Goal: Use online tool/utility: Utilize a website feature to perform a specific function

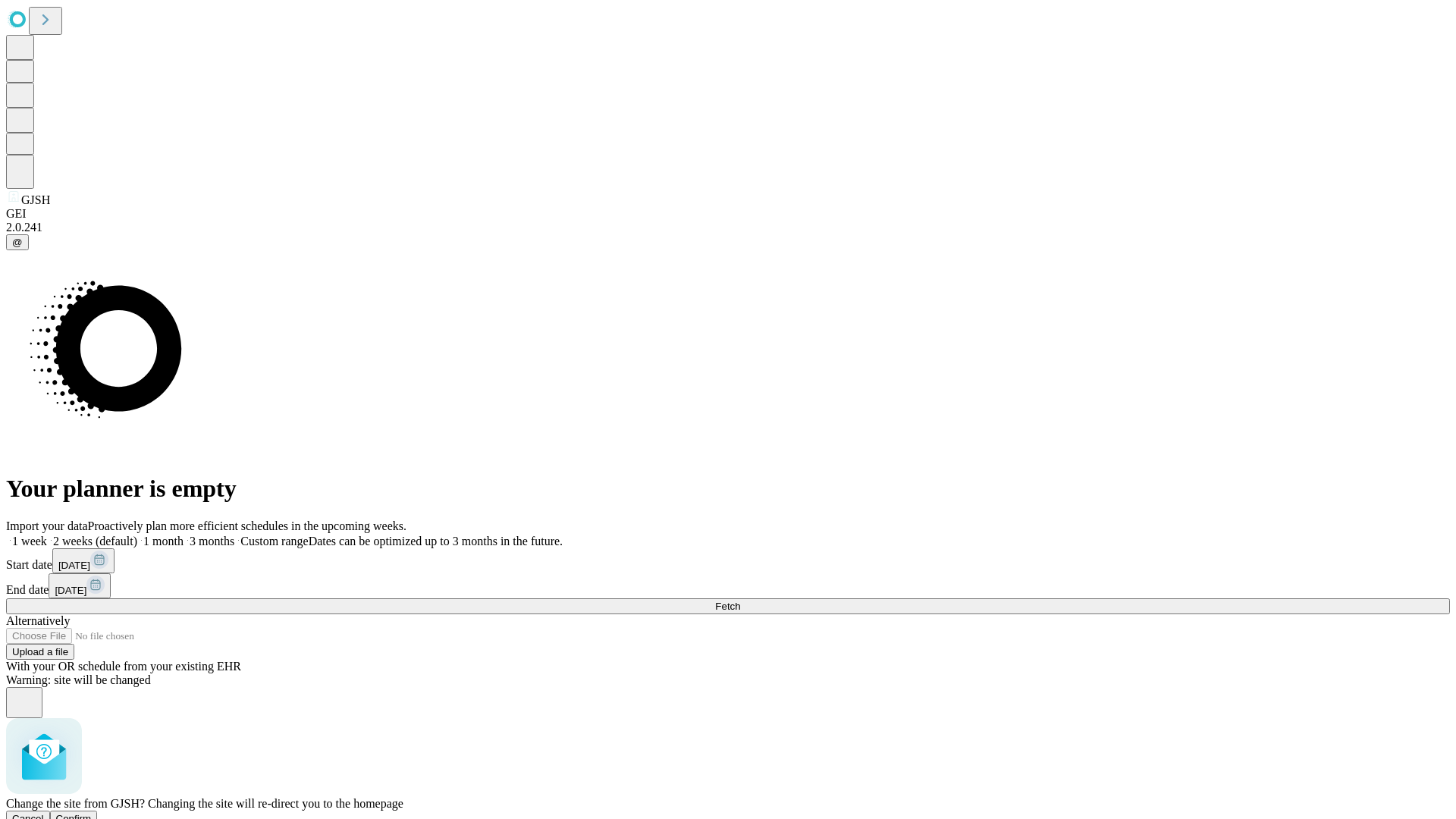
click at [91, 812] on span "Confirm" at bounding box center [73, 817] width 35 height 11
click at [47, 534] on label "1 week" at bounding box center [27, 540] width 41 height 13
click at [740, 600] on span "Fetch" at bounding box center [727, 605] width 25 height 11
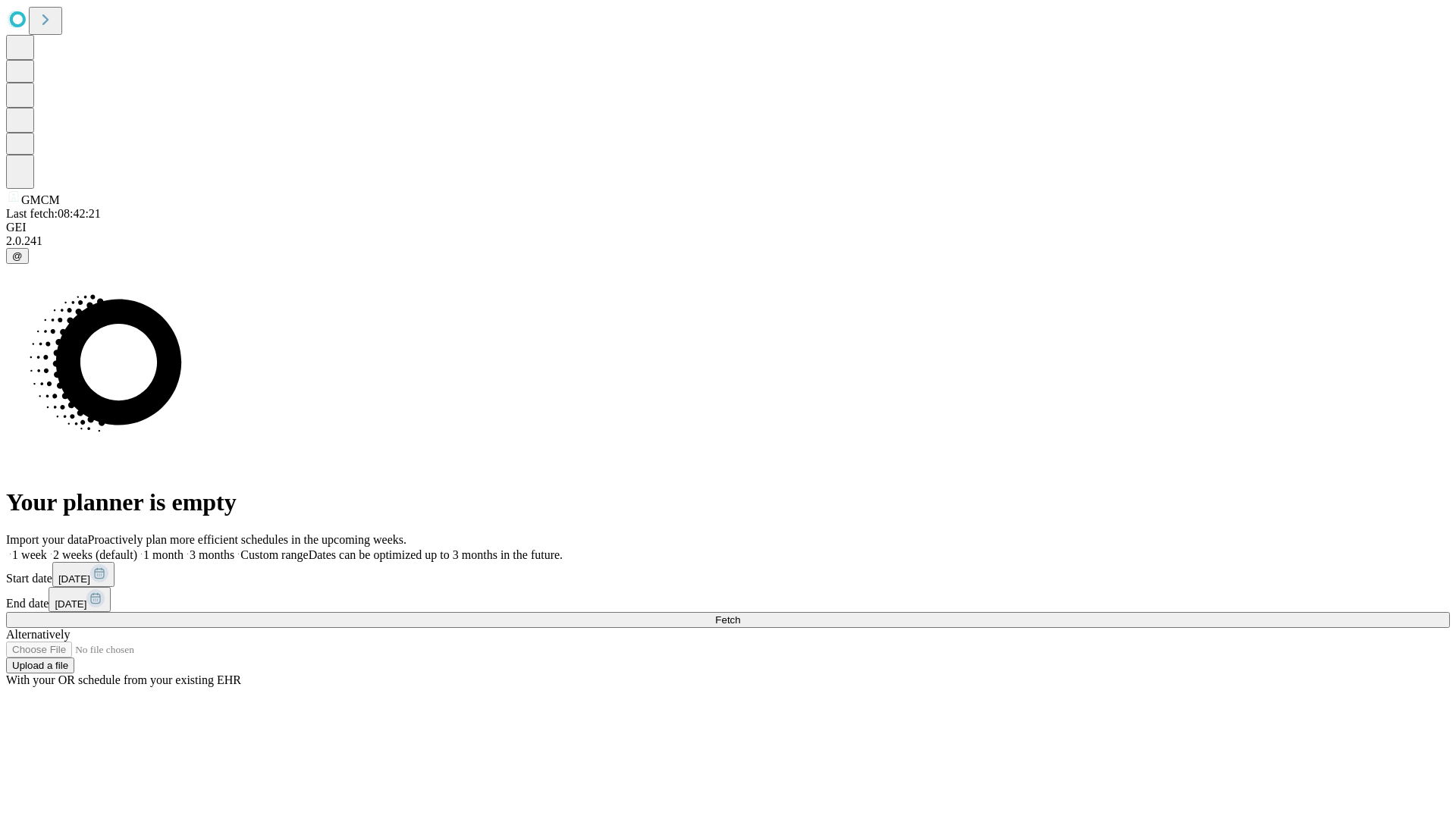
click at [47, 548] on label "1 week" at bounding box center [27, 554] width 41 height 13
click at [740, 614] on span "Fetch" at bounding box center [727, 619] width 25 height 11
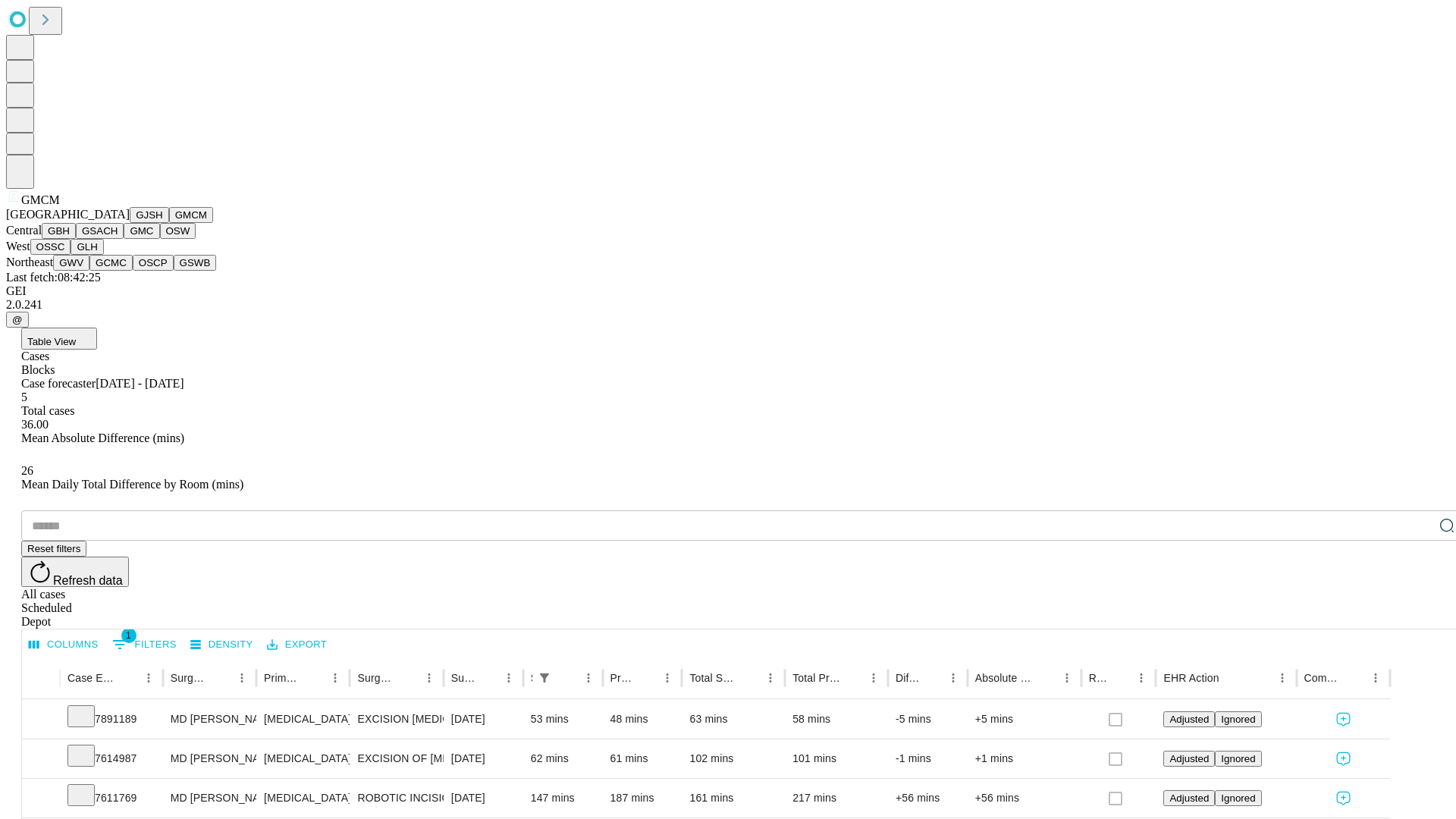
click at [76, 239] on button "GBH" at bounding box center [59, 231] width 34 height 16
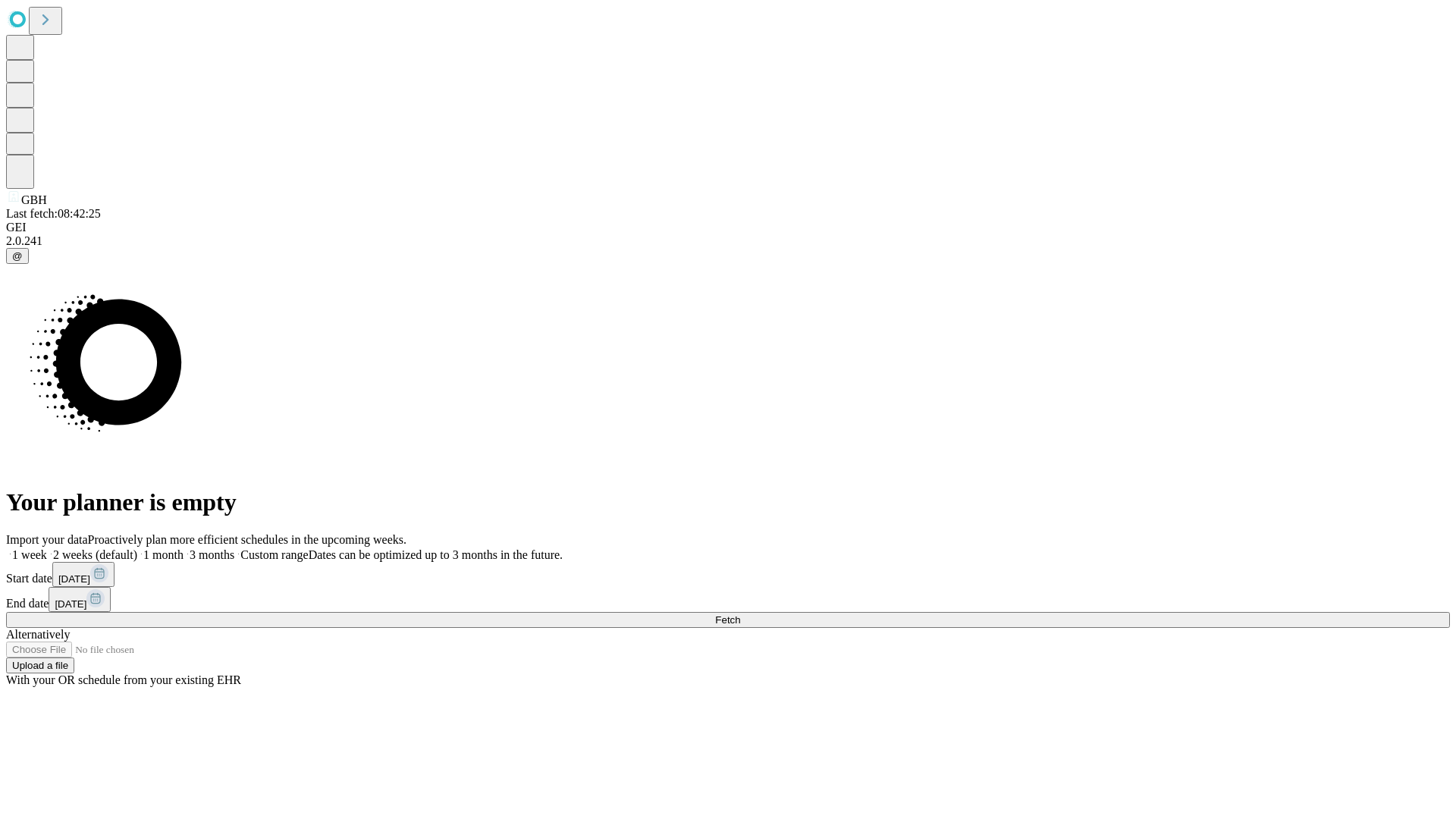
click at [740, 614] on span "Fetch" at bounding box center [727, 619] width 25 height 11
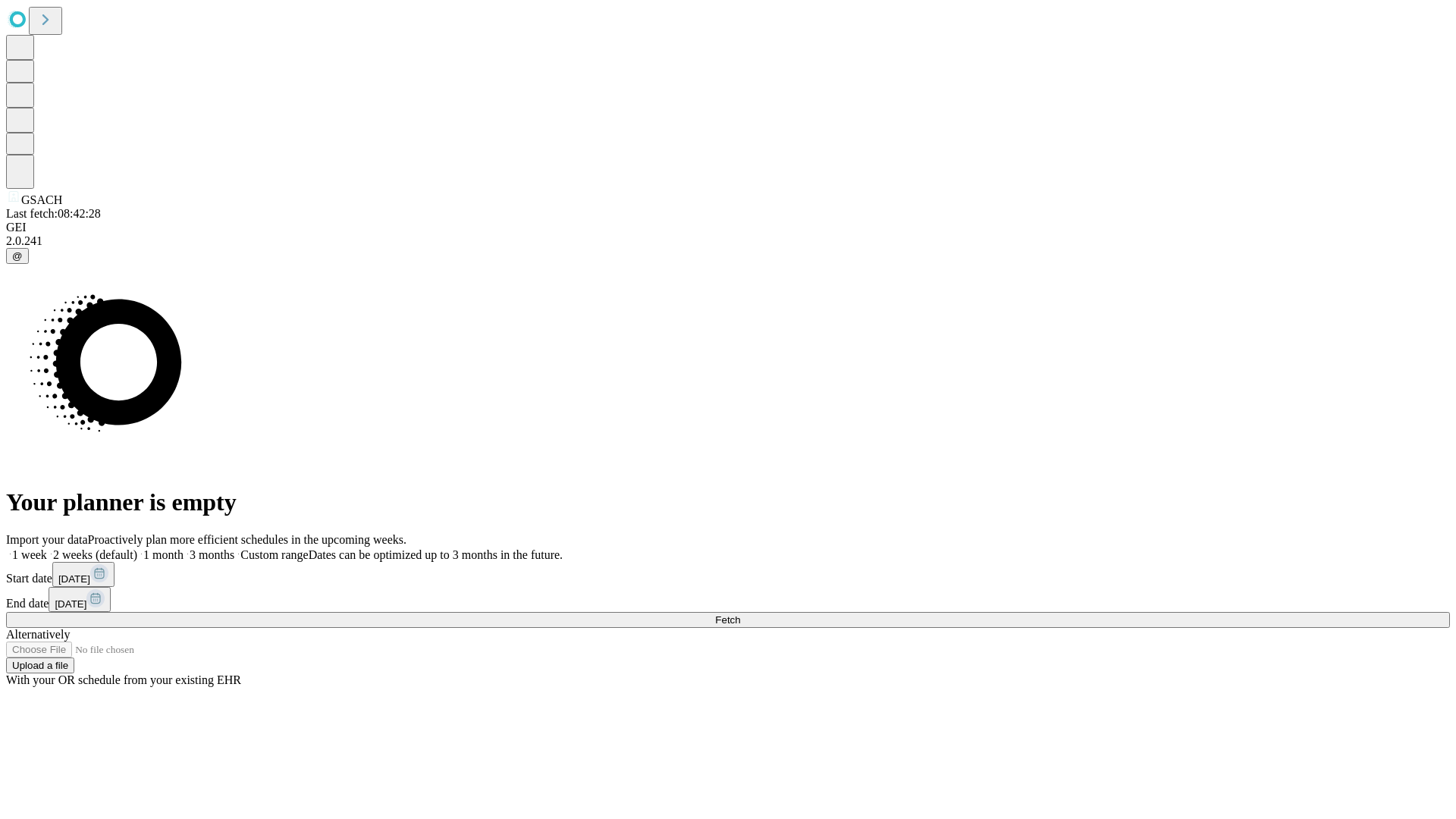
click at [740, 614] on span "Fetch" at bounding box center [727, 619] width 25 height 11
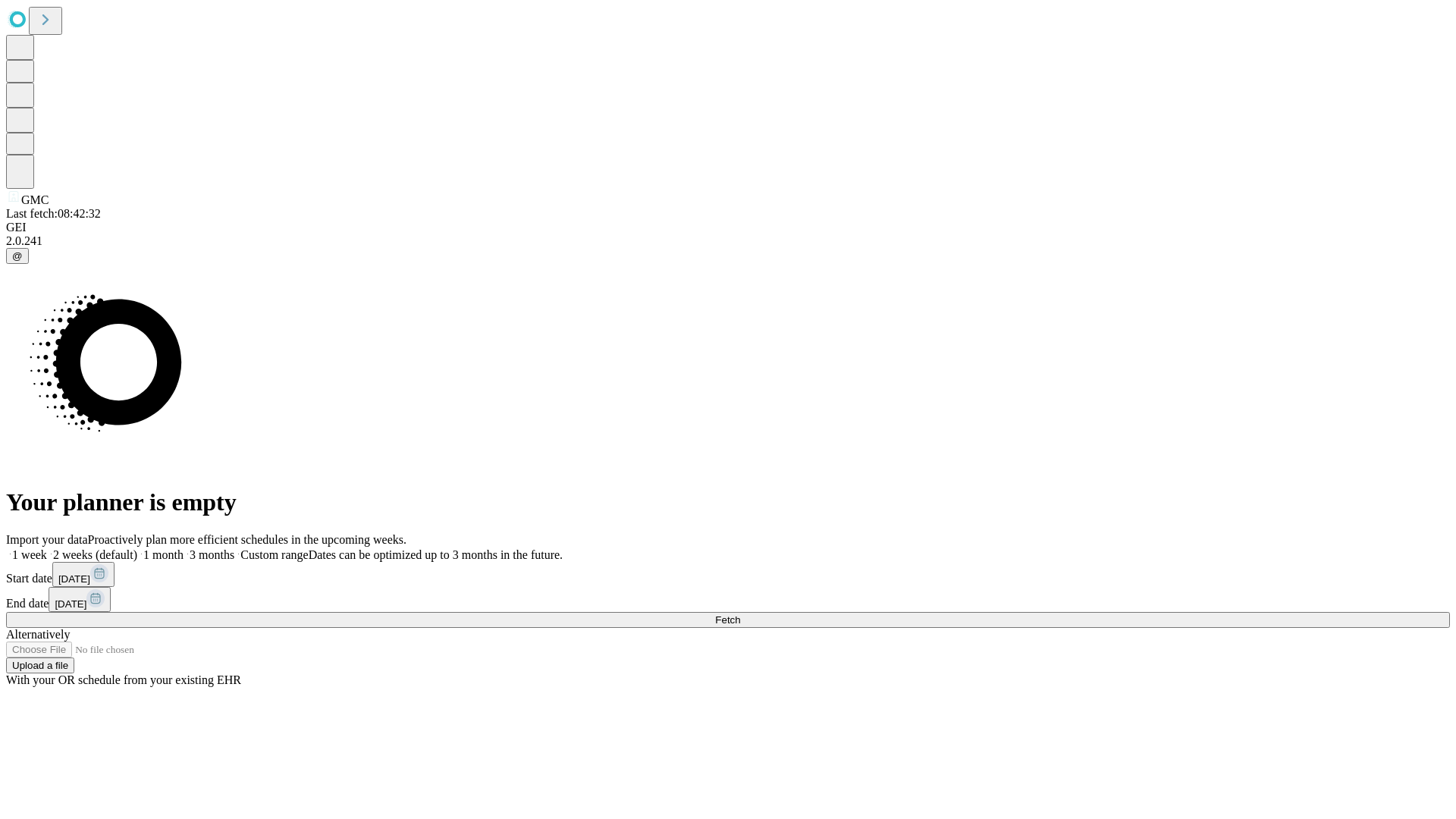
click at [47, 548] on label "1 week" at bounding box center [27, 554] width 41 height 13
click at [740, 614] on span "Fetch" at bounding box center [727, 619] width 25 height 11
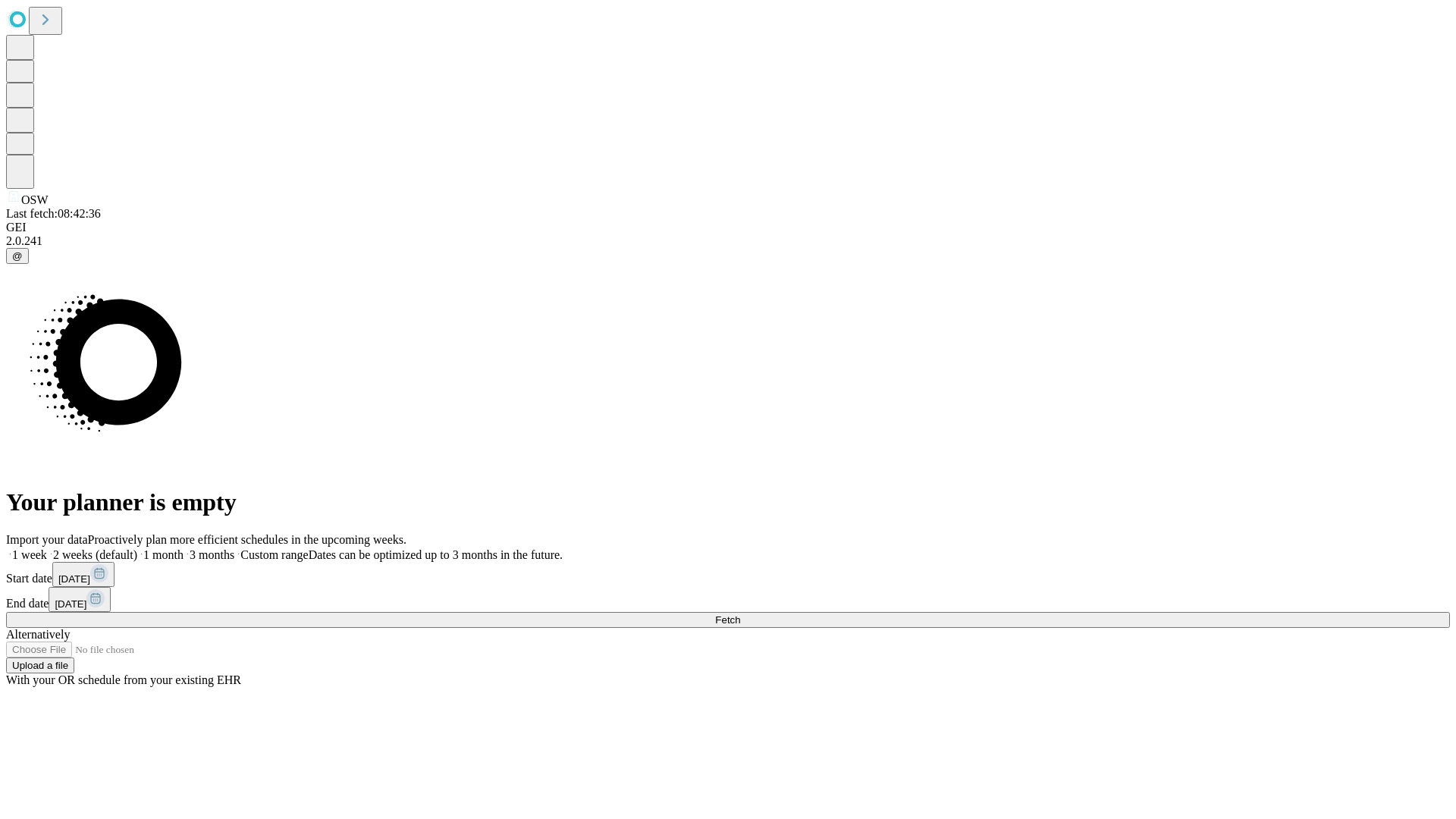
click at [740, 614] on span "Fetch" at bounding box center [727, 619] width 25 height 11
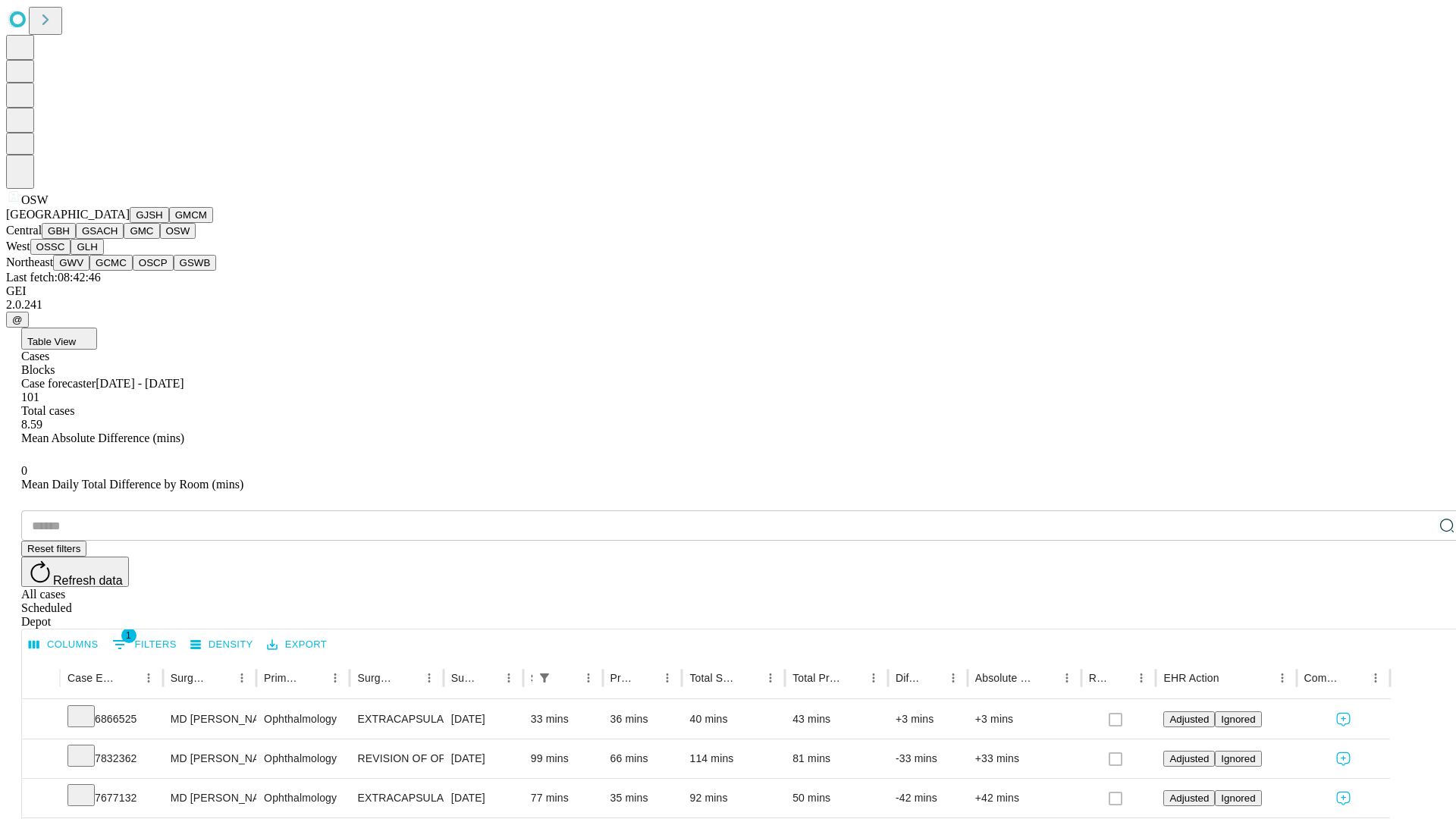
click at [72, 255] on button "OSSC" at bounding box center [51, 246] width 41 height 16
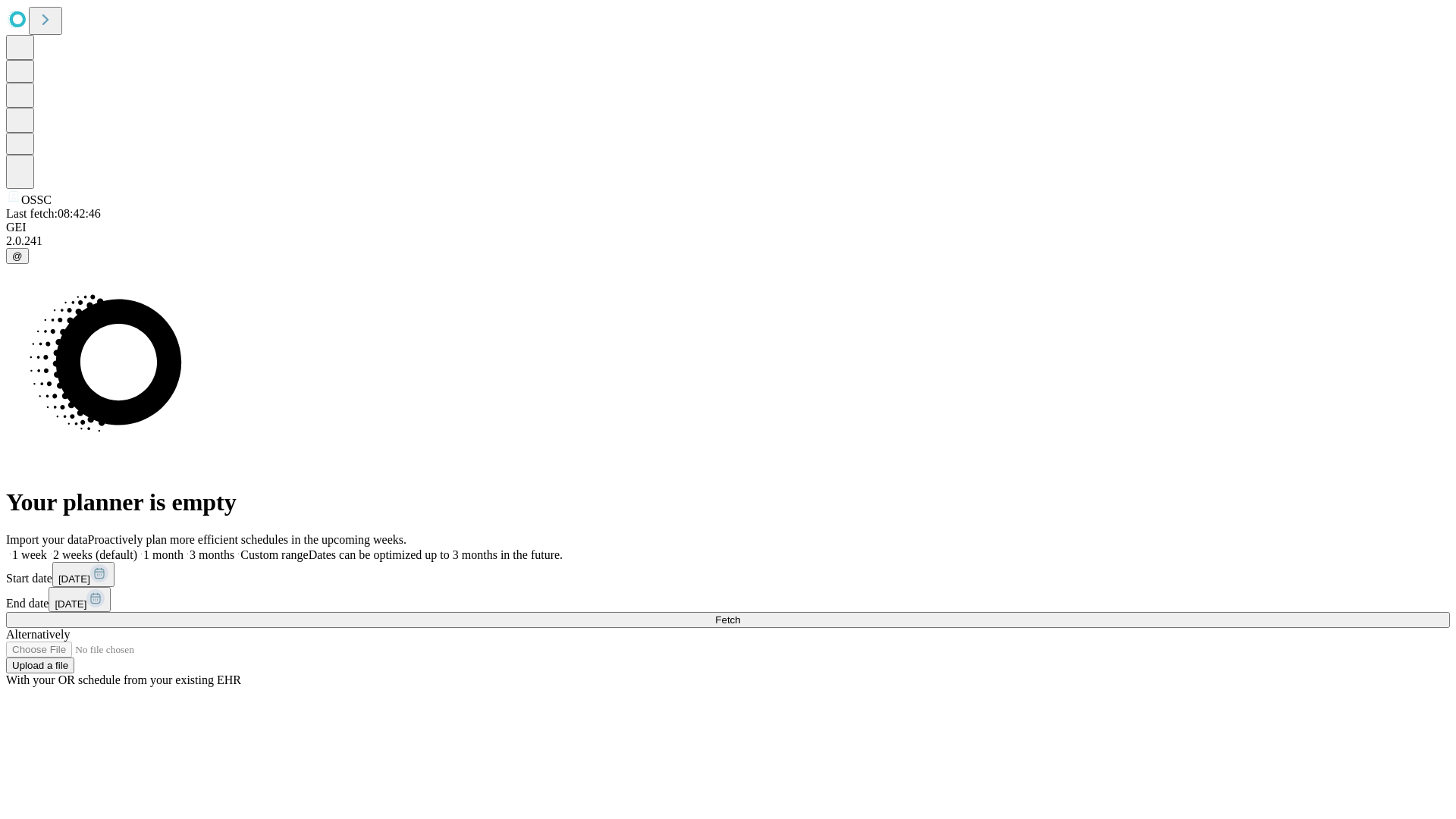
click at [47, 548] on label "1 week" at bounding box center [27, 554] width 41 height 13
click at [740, 614] on span "Fetch" at bounding box center [727, 619] width 25 height 11
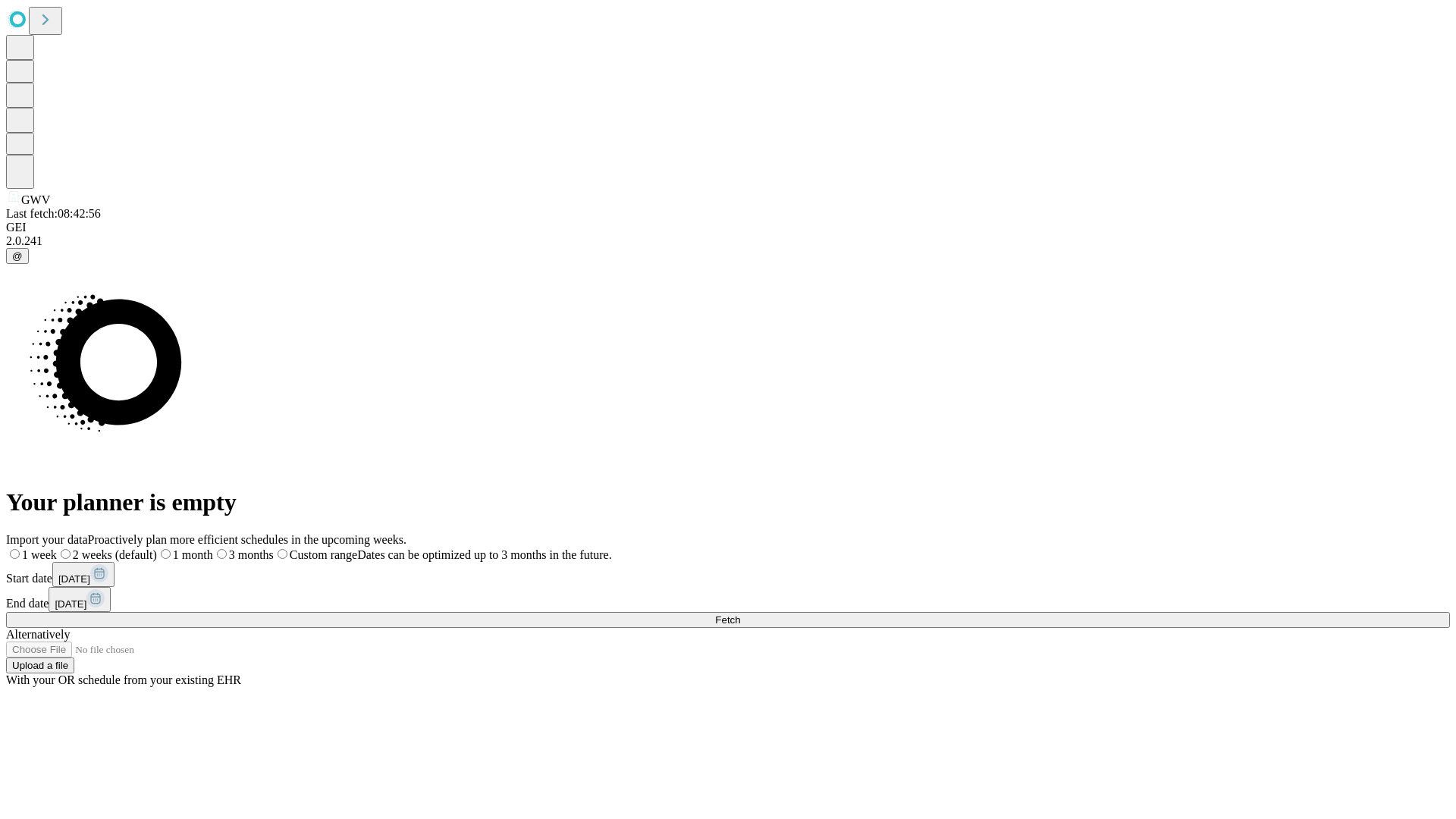
click at [57, 548] on label "1 week" at bounding box center [31, 554] width 51 height 13
click at [740, 614] on span "Fetch" at bounding box center [727, 619] width 25 height 11
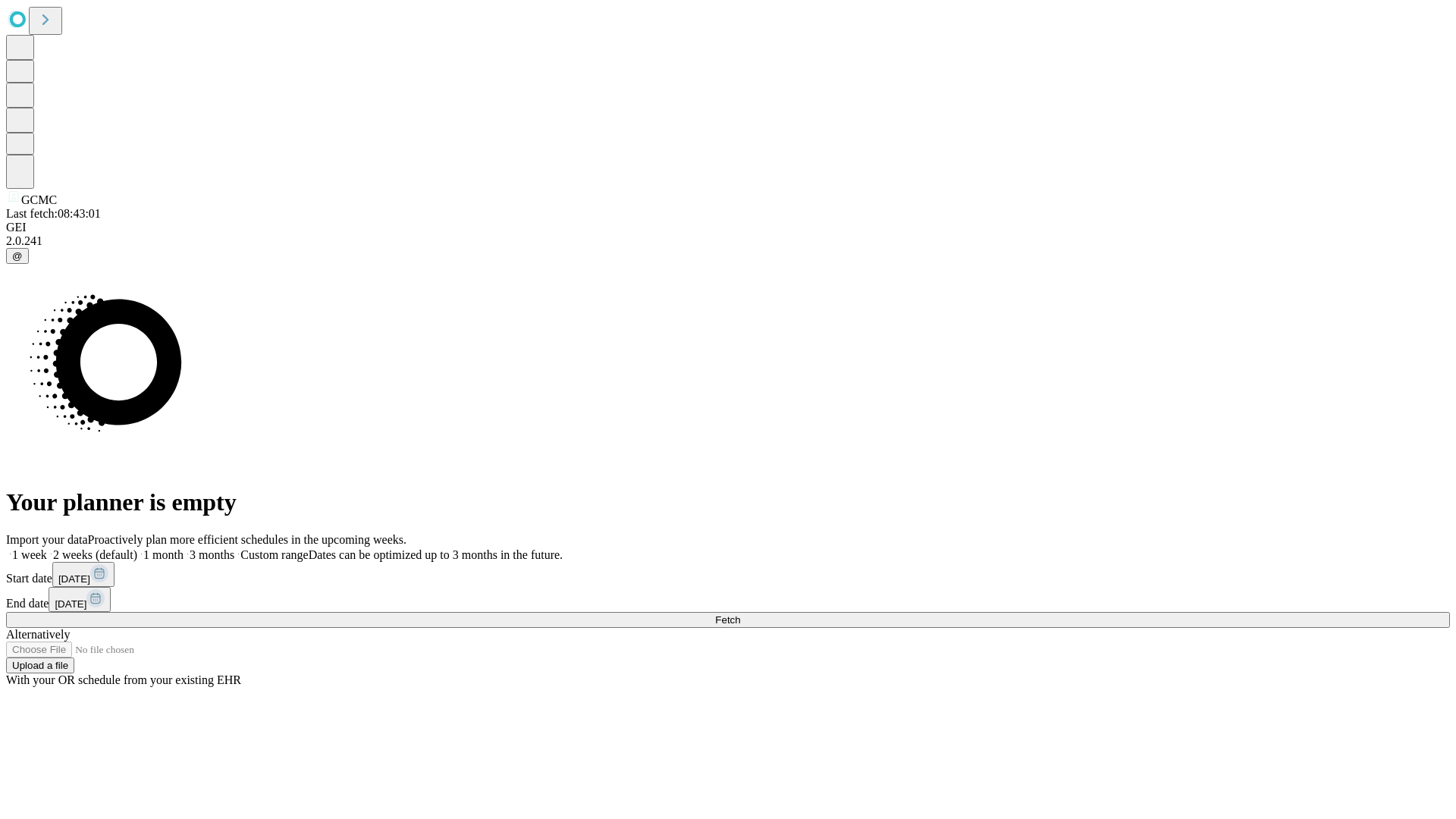
click at [47, 548] on label "1 week" at bounding box center [27, 554] width 41 height 13
click at [740, 614] on span "Fetch" at bounding box center [727, 619] width 25 height 11
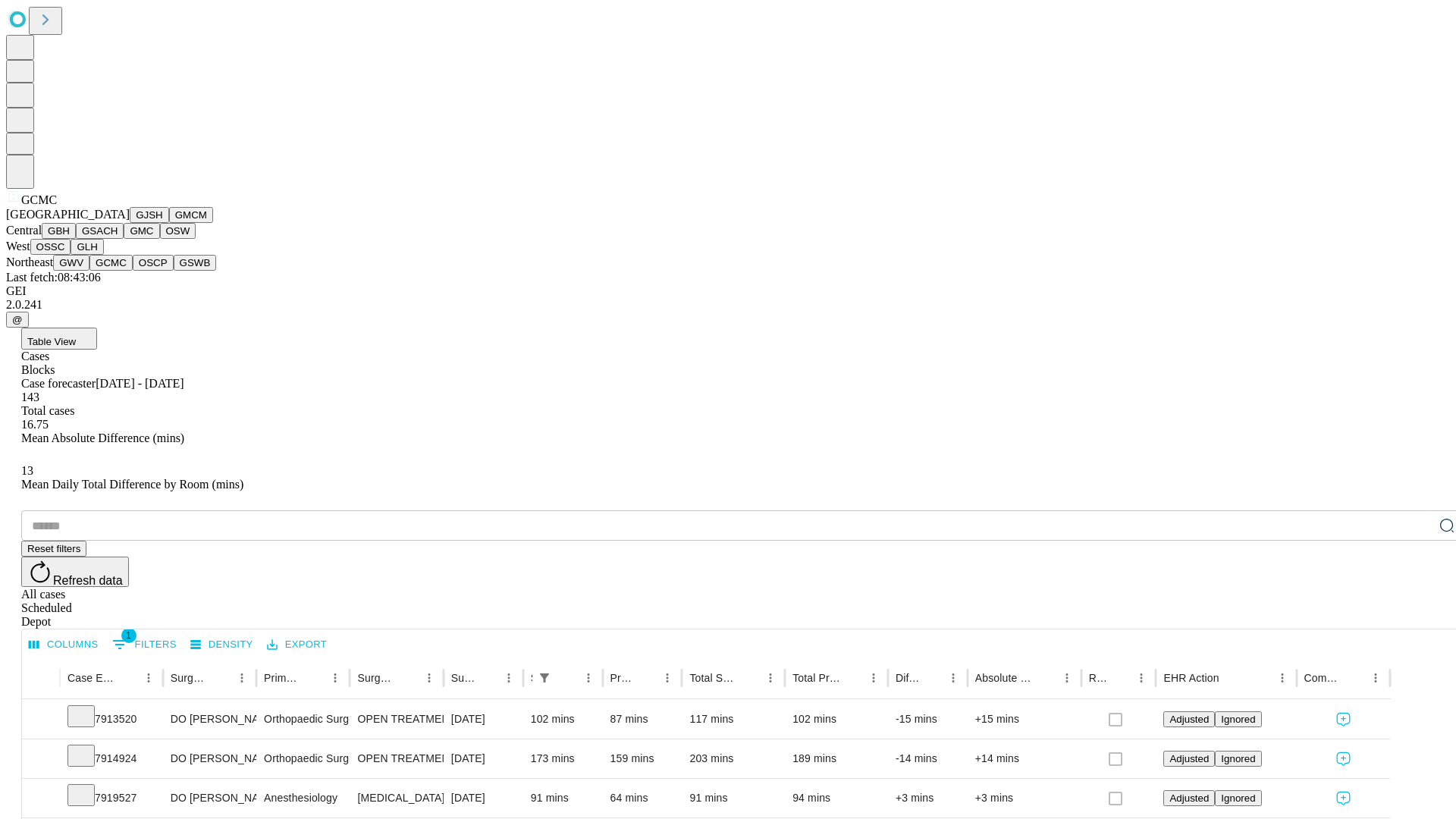
click at [133, 270] on button "OSCP" at bounding box center [153, 263] width 41 height 16
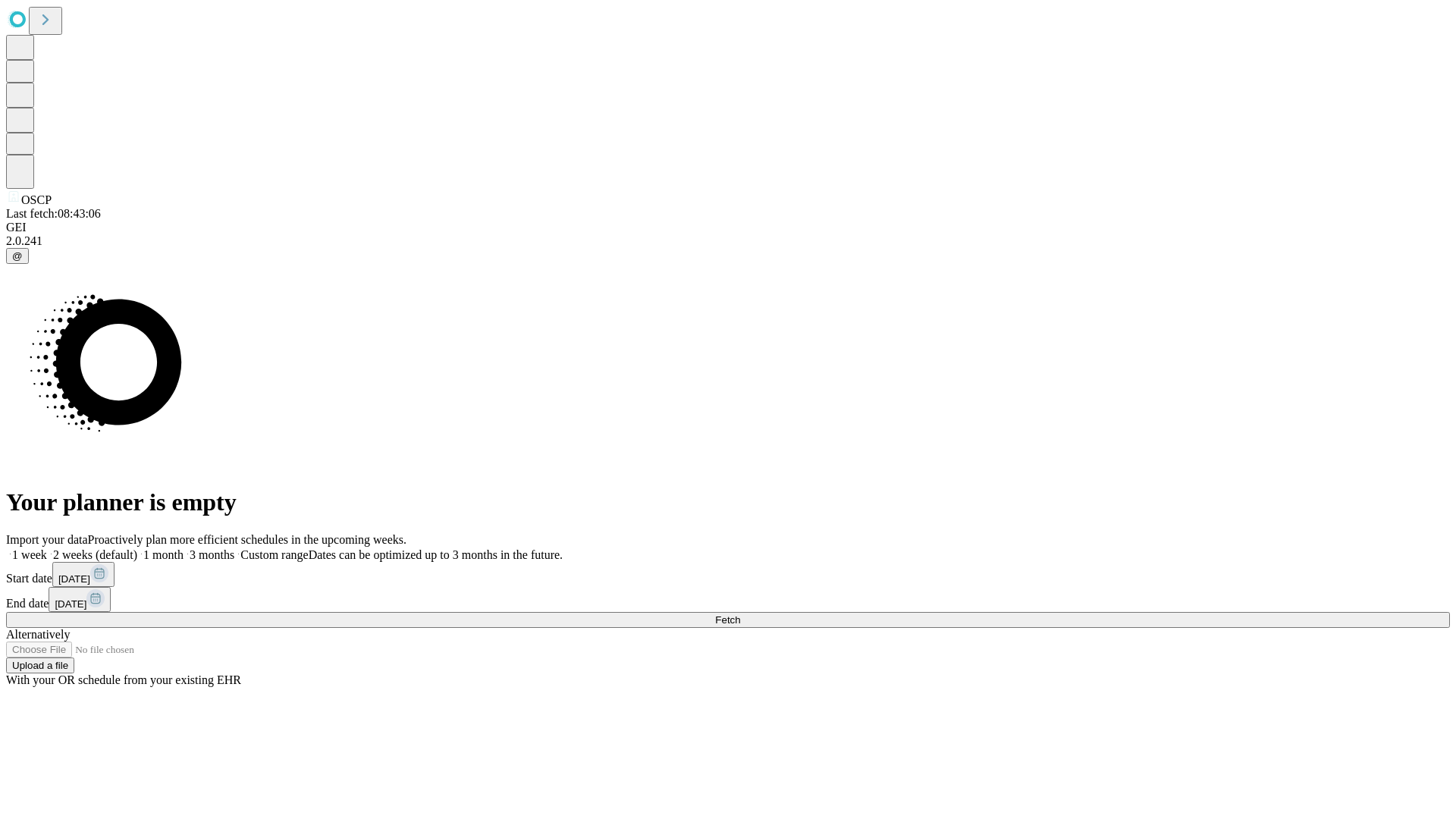
click at [47, 548] on label "1 week" at bounding box center [27, 554] width 41 height 13
click at [740, 614] on span "Fetch" at bounding box center [727, 619] width 25 height 11
